Goal: Transaction & Acquisition: Download file/media

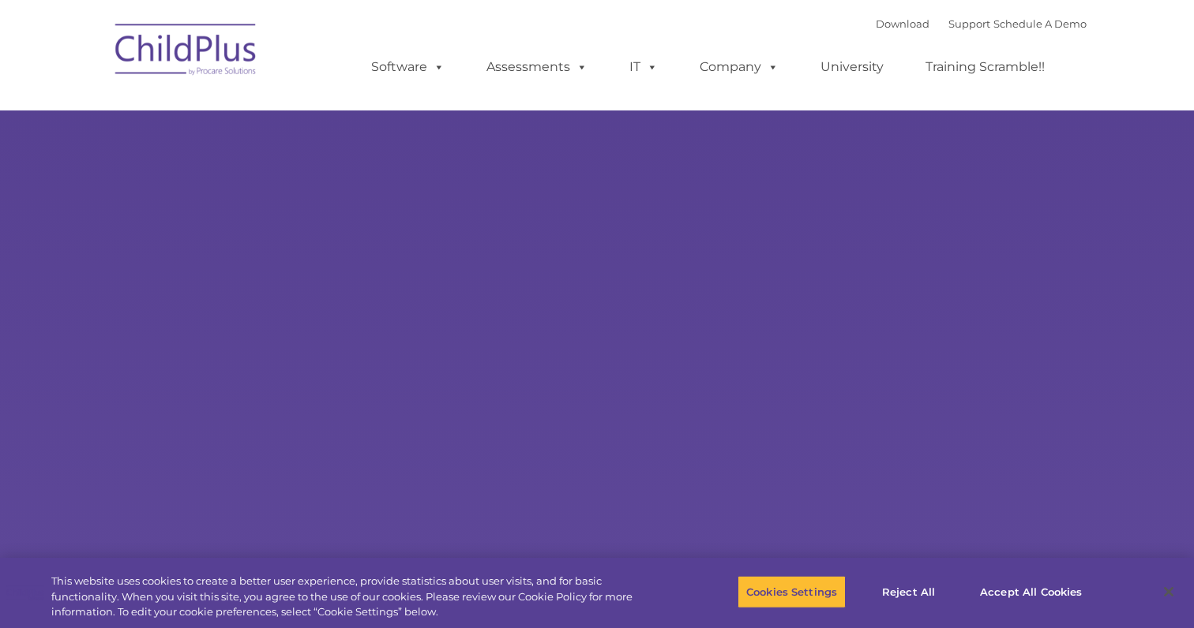
select select "MEDIUM"
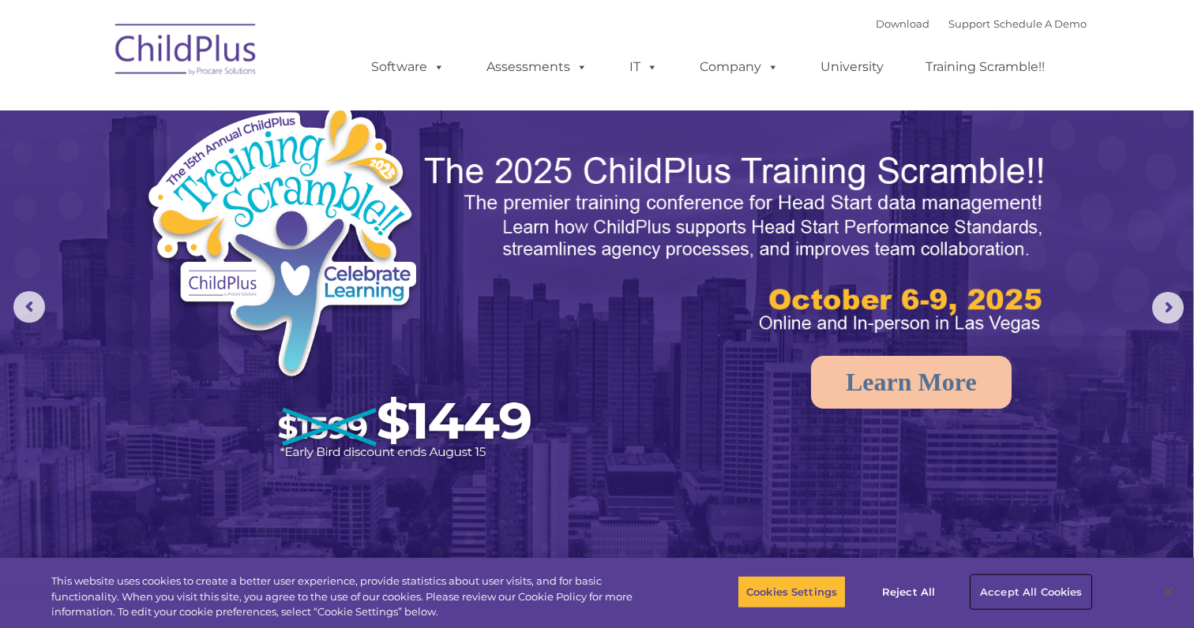
click at [1002, 591] on button "Accept All Cookies" at bounding box center [1030, 592] width 119 height 33
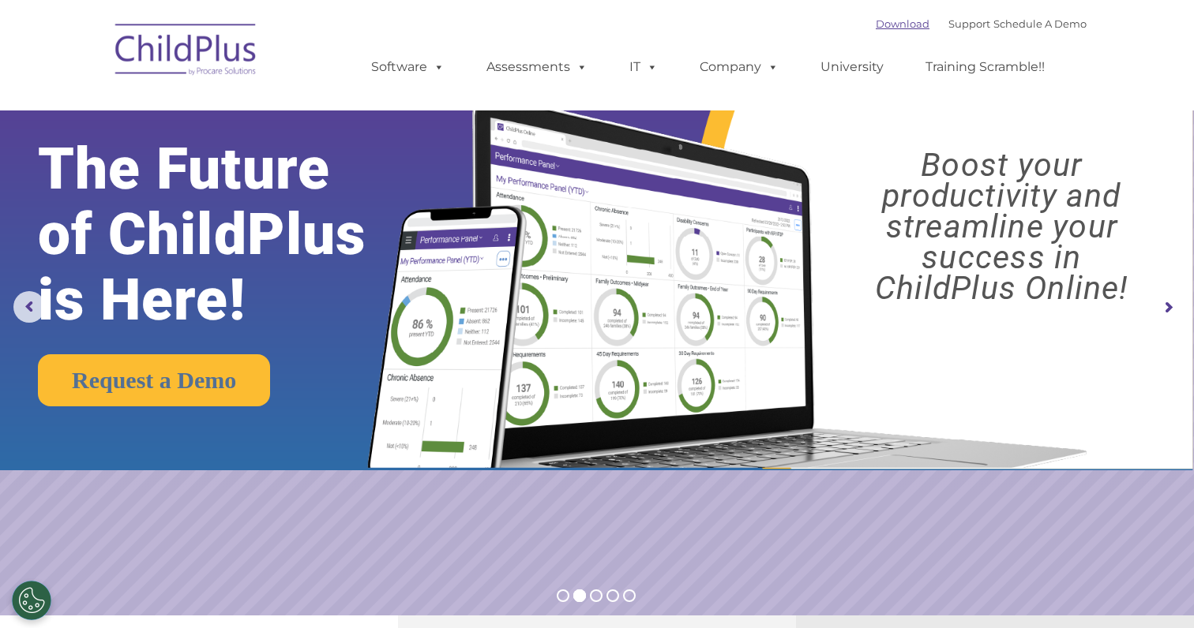
click at [878, 25] on link "Download" at bounding box center [903, 23] width 54 height 13
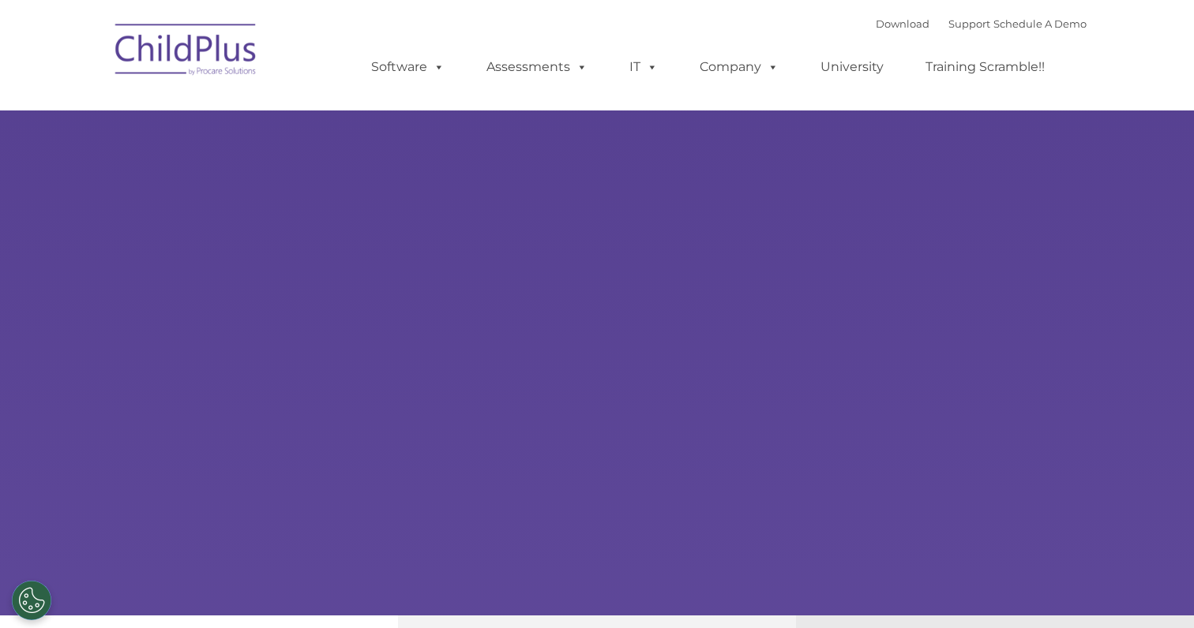
type input ""
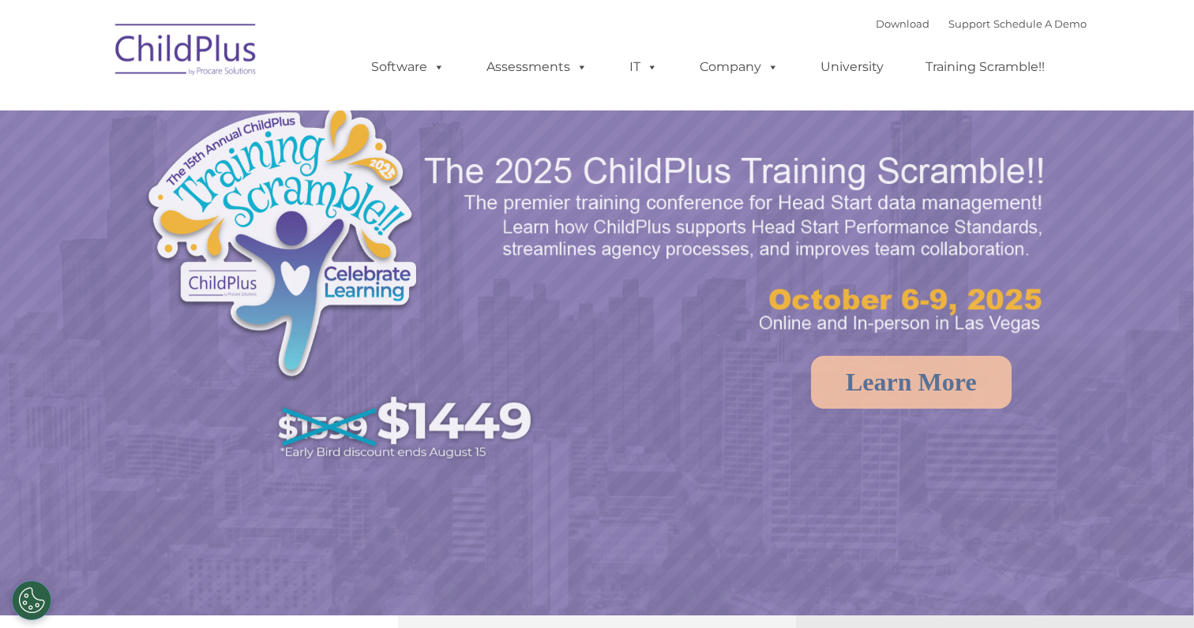
select select "MEDIUM"
